Goal: Answer question/provide support: Share knowledge or assist other users

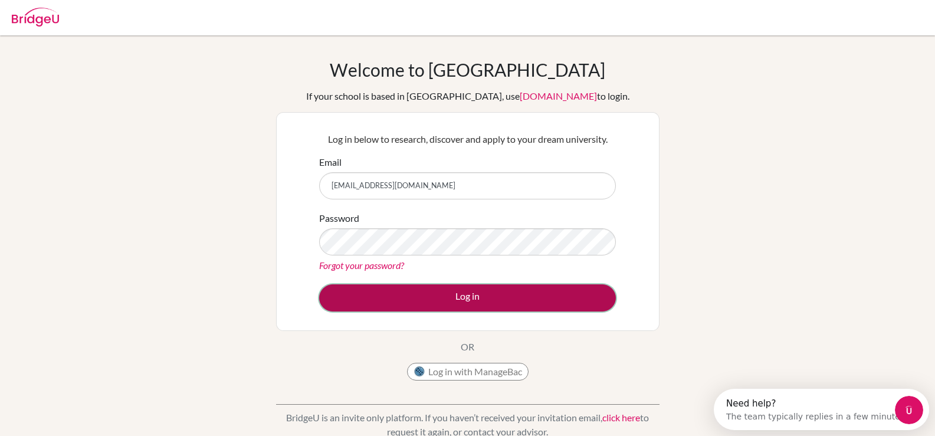
click at [526, 298] on button "Log in" at bounding box center [467, 297] width 297 height 27
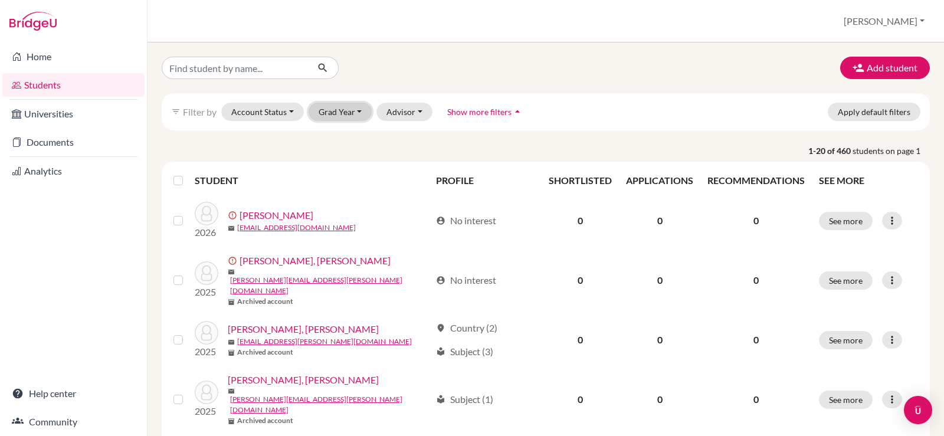
click at [326, 116] on button "Grad Year" at bounding box center [341, 112] width 64 height 18
click at [340, 145] on button "2027" at bounding box center [344, 136] width 70 height 19
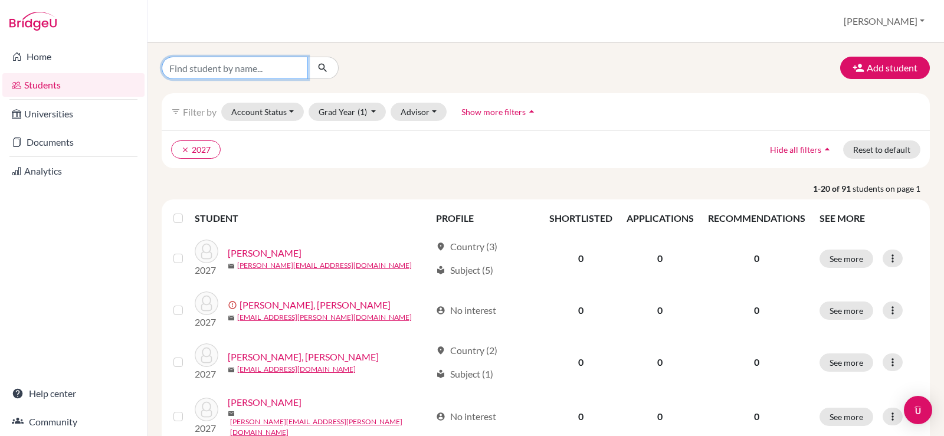
click at [238, 76] on input "Find student by name..." at bounding box center [235, 68] width 146 height 22
type input "[PERSON_NAME]"
click button "submit" at bounding box center [322, 68] width 31 height 22
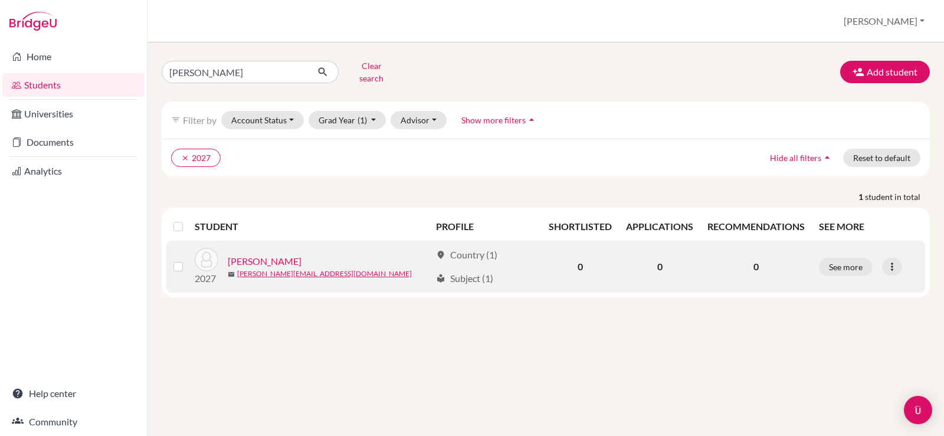
click at [268, 254] on link "[PERSON_NAME]" at bounding box center [265, 261] width 74 height 14
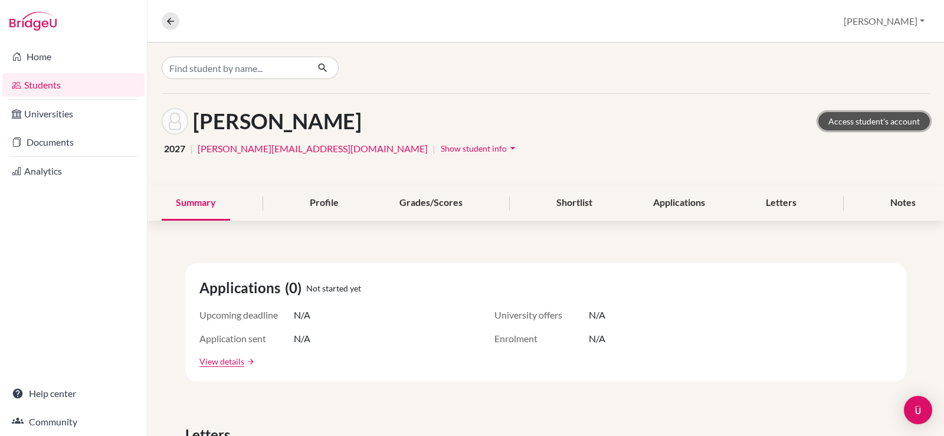
click at [856, 113] on link "Access student's account" at bounding box center [875, 121] width 112 height 18
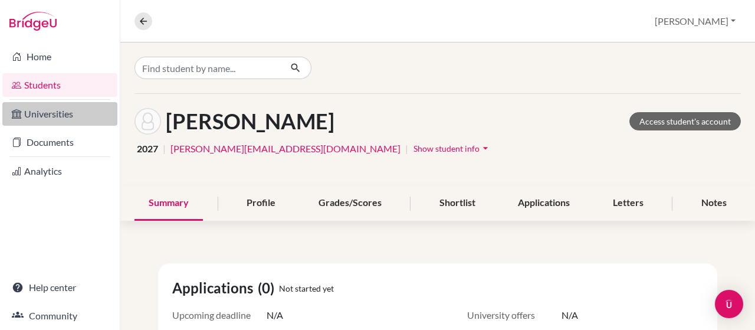
click at [32, 103] on link "Universities" at bounding box center [59, 114] width 115 height 24
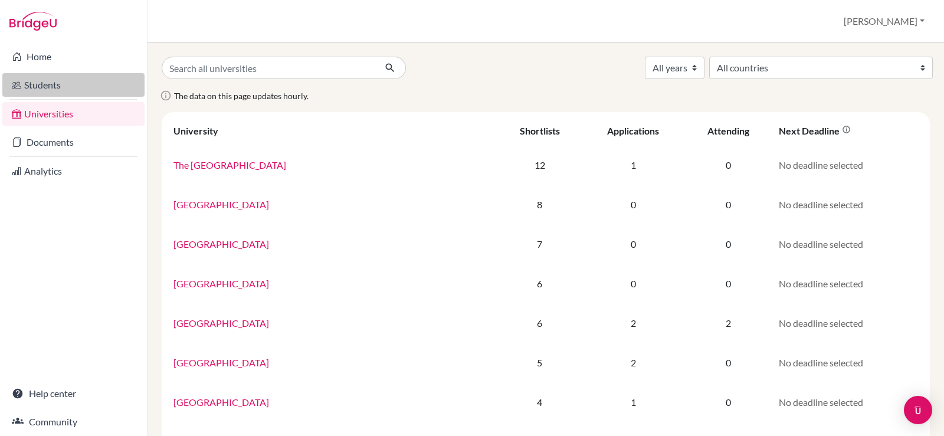
click at [62, 80] on link "Students" at bounding box center [73, 85] width 142 height 24
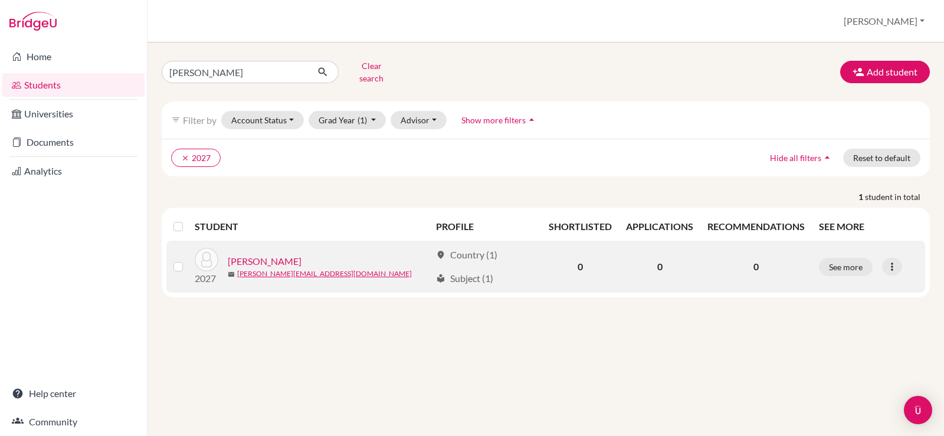
click at [274, 256] on link "[PERSON_NAME]" at bounding box center [265, 261] width 74 height 14
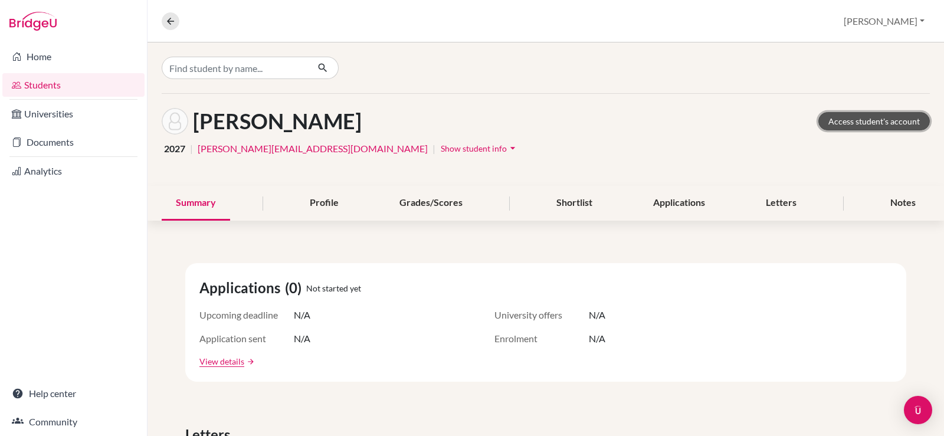
click at [847, 116] on link "Access student's account" at bounding box center [875, 121] width 112 height 18
